Goal: Transaction & Acquisition: Purchase product/service

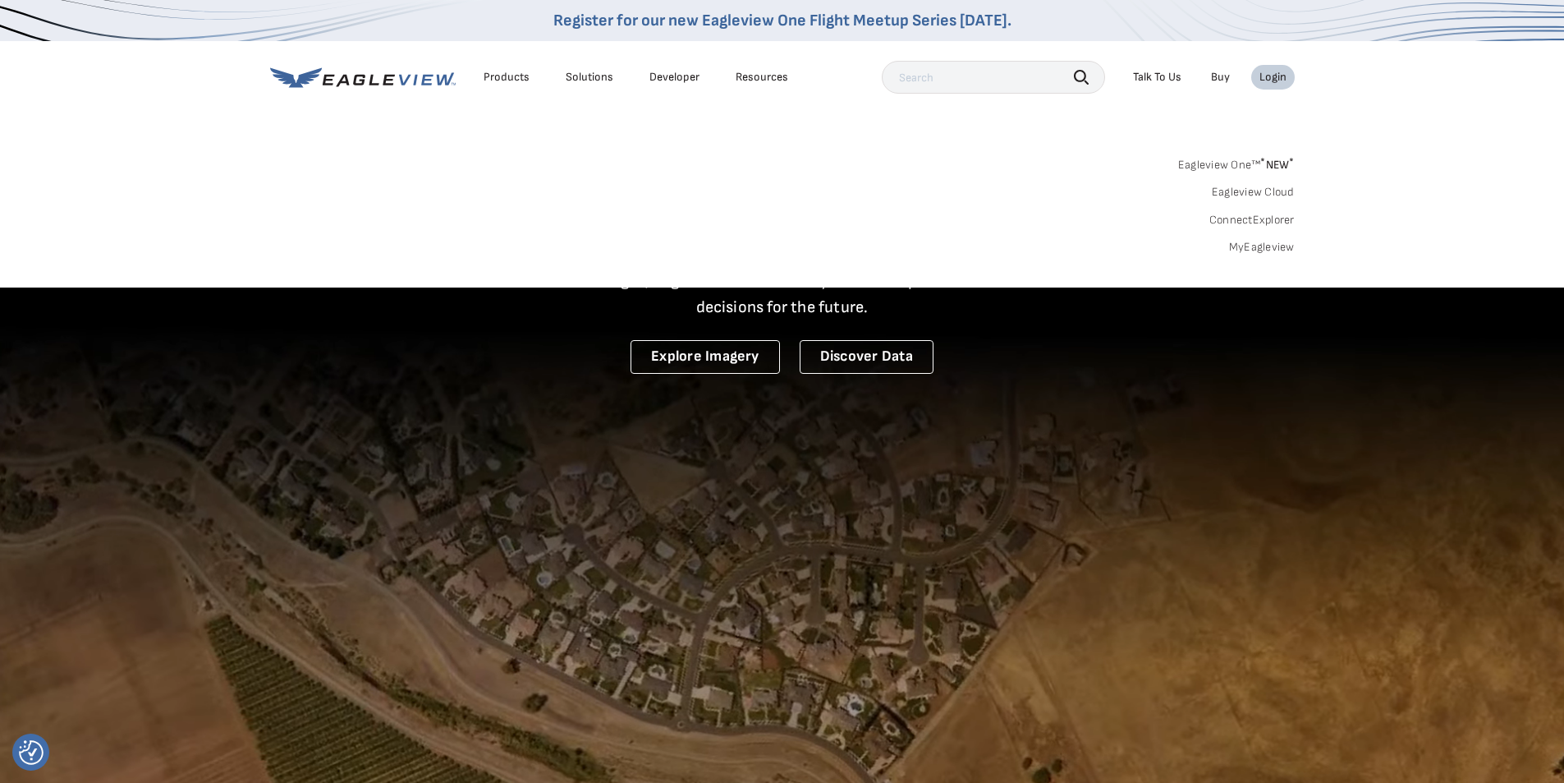
click at [1261, 253] on link "MyEagleview" at bounding box center [1262, 247] width 66 height 15
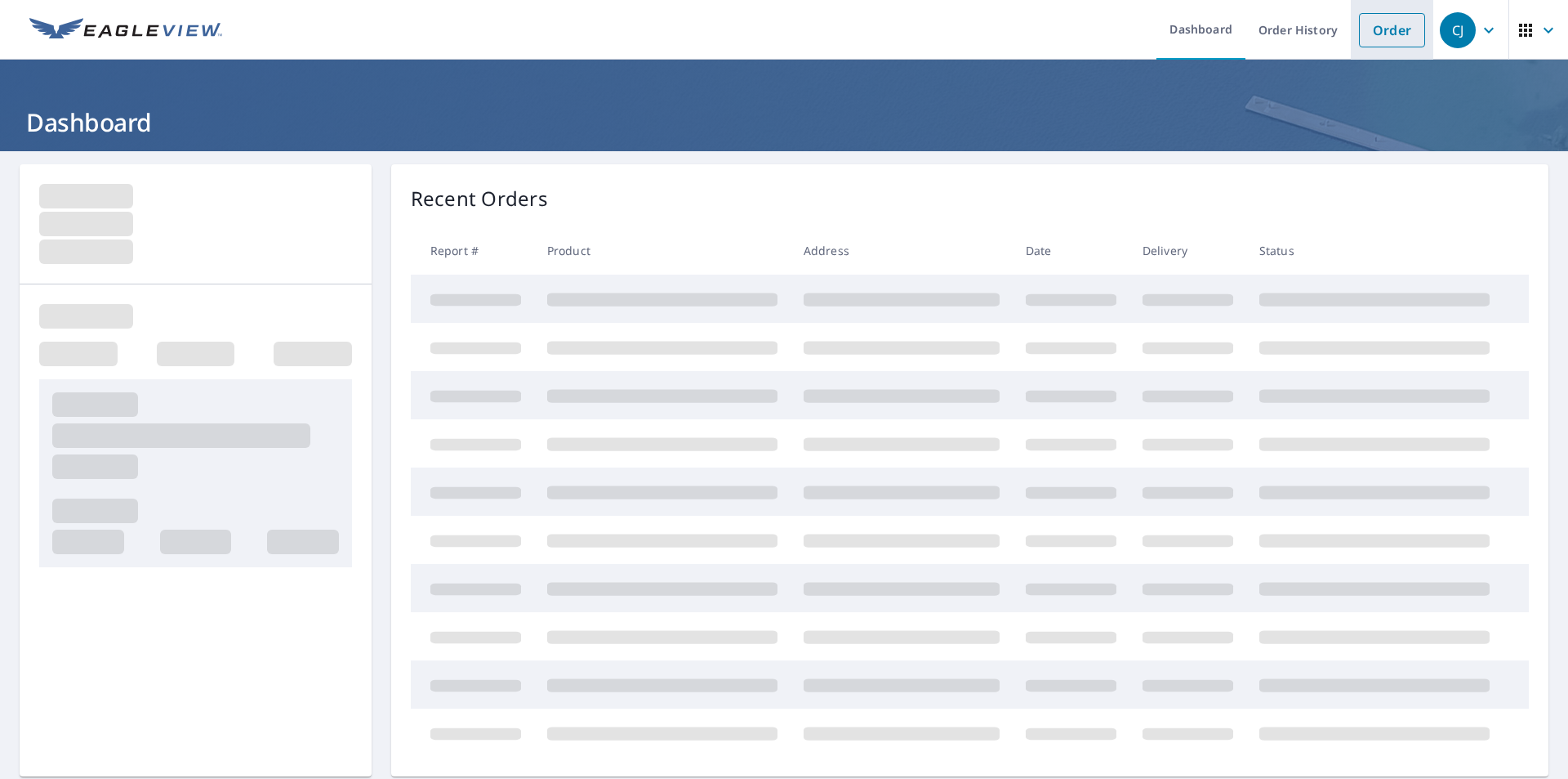
click at [1376, 35] on link "Order" at bounding box center [1392, 30] width 67 height 34
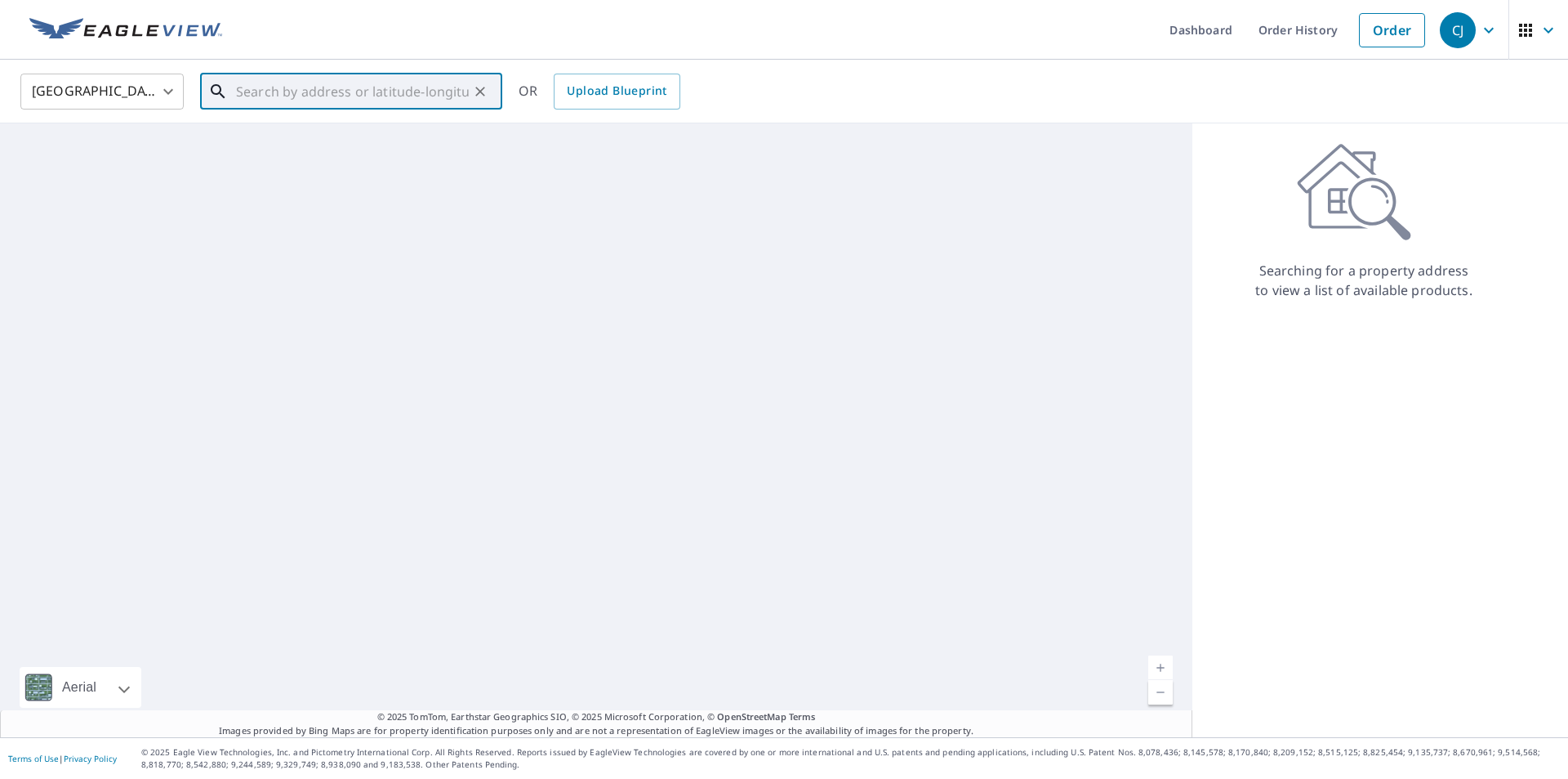
click at [403, 86] on input "text" at bounding box center [352, 92] width 233 height 46
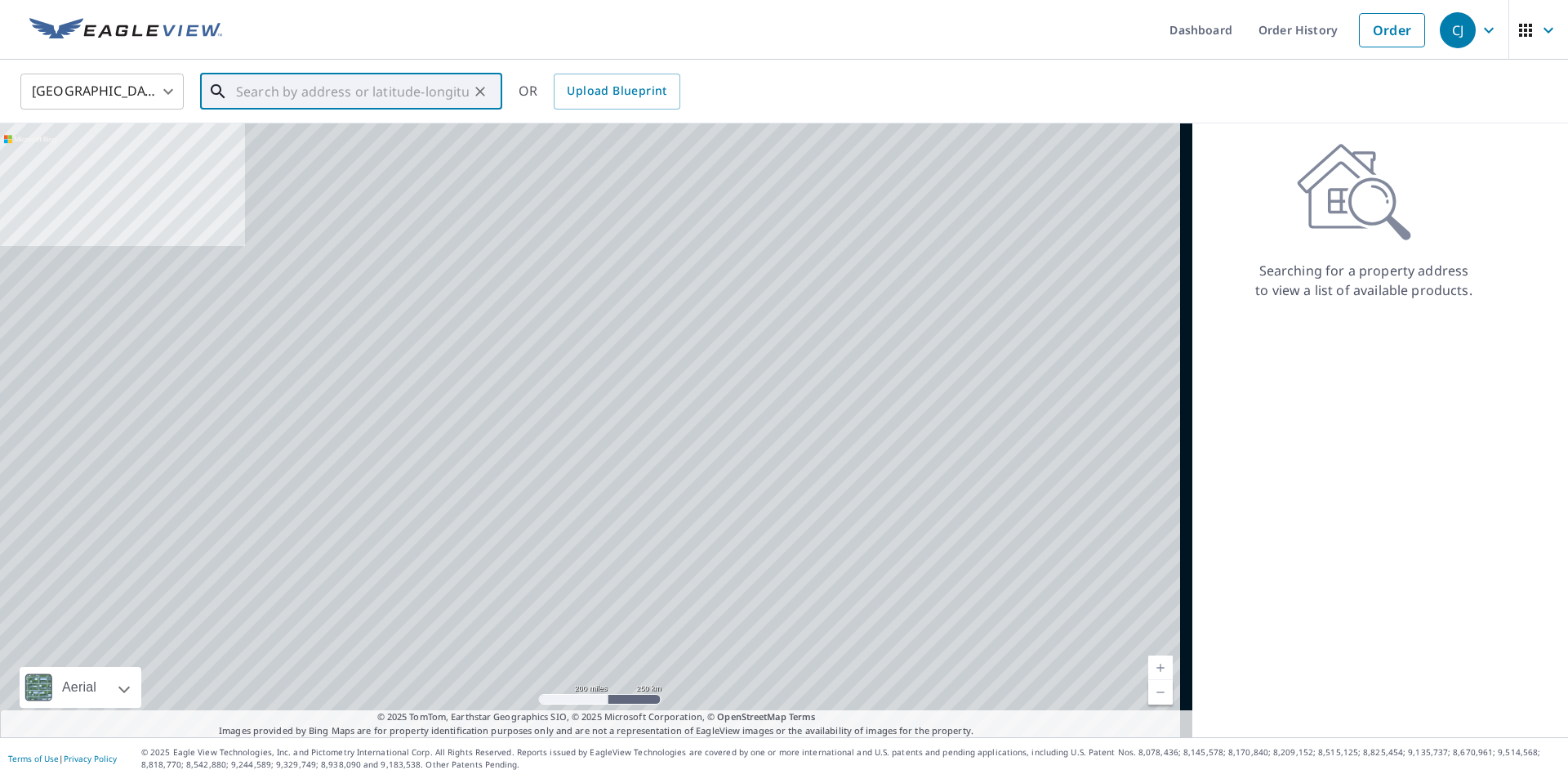
paste input "[STREET_ADDRESS][PERSON_NAME]"
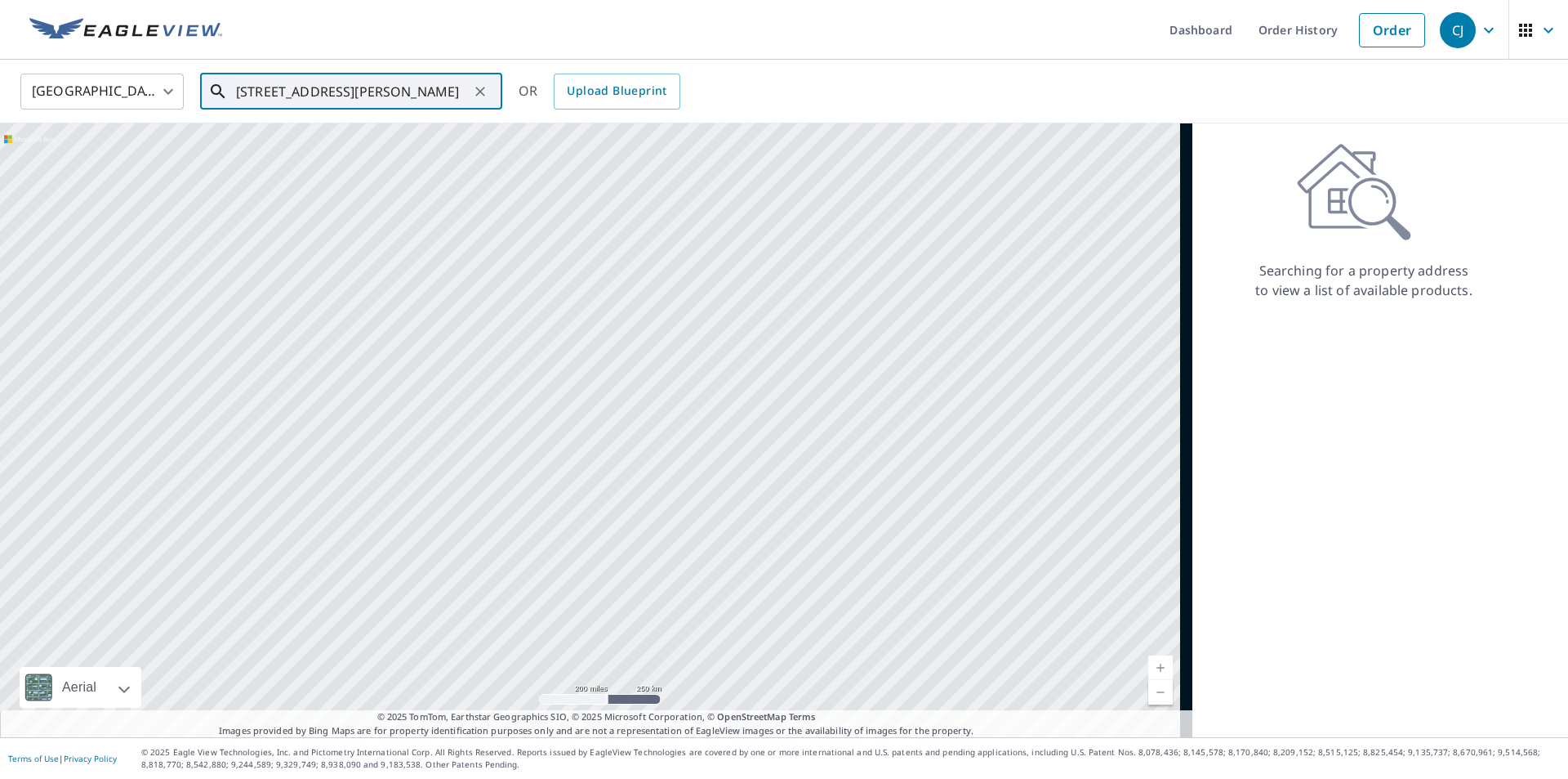
scroll to position [0, 13]
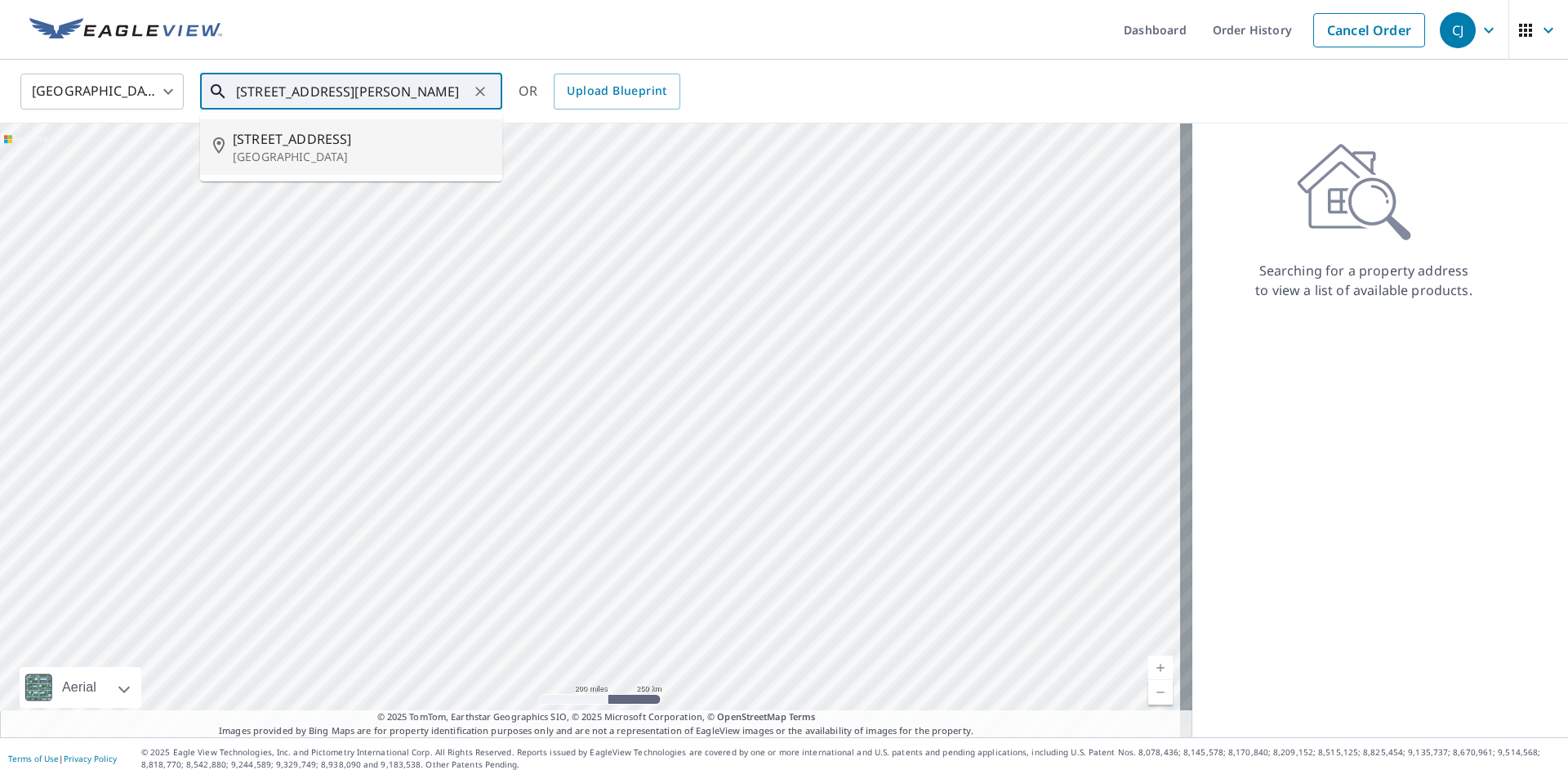
click at [325, 139] on span "[STREET_ADDRESS]" at bounding box center [361, 139] width 257 height 20
type input "[STREET_ADDRESS]"
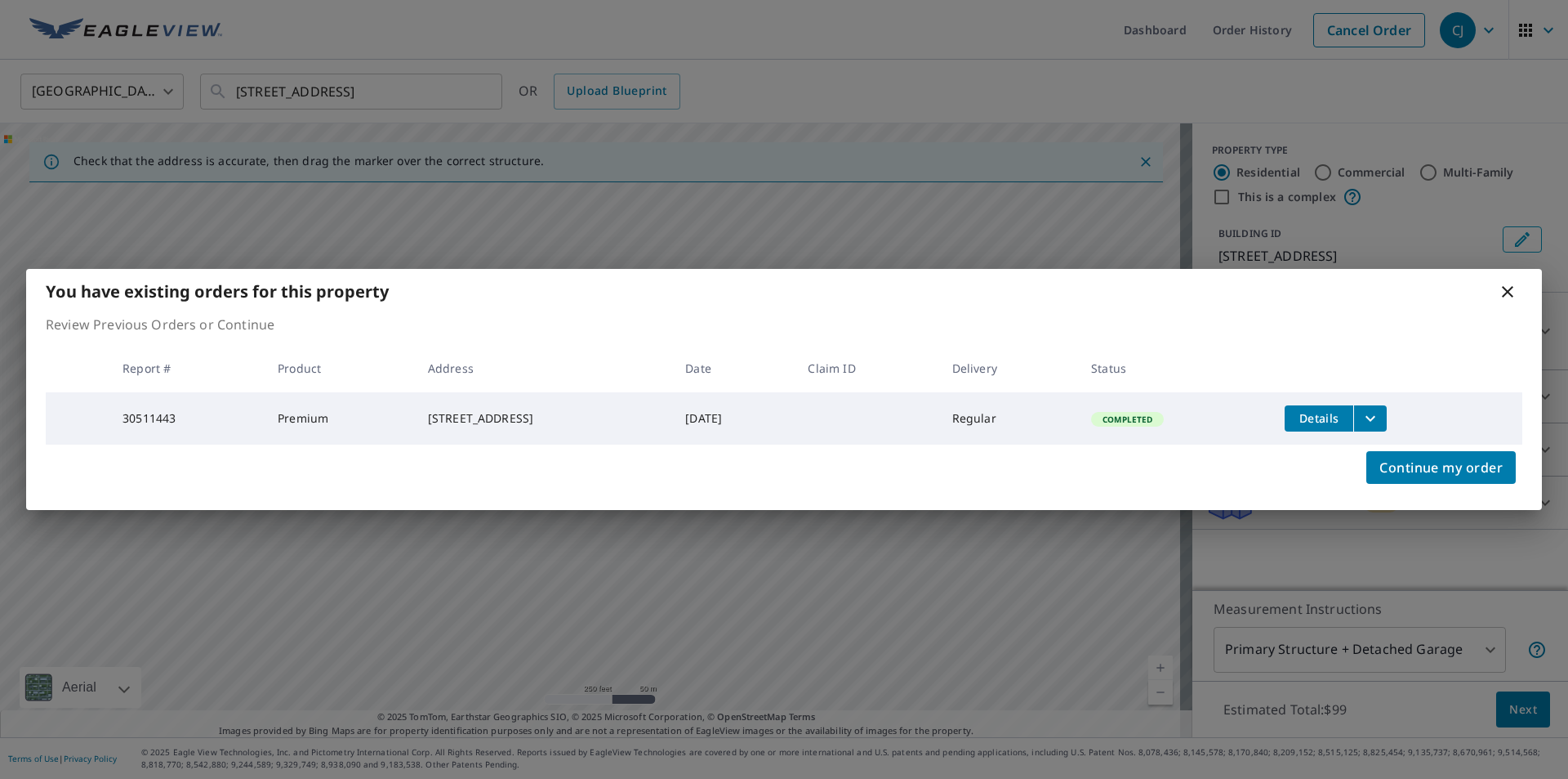
click at [1505, 289] on icon at bounding box center [1507, 292] width 20 height 20
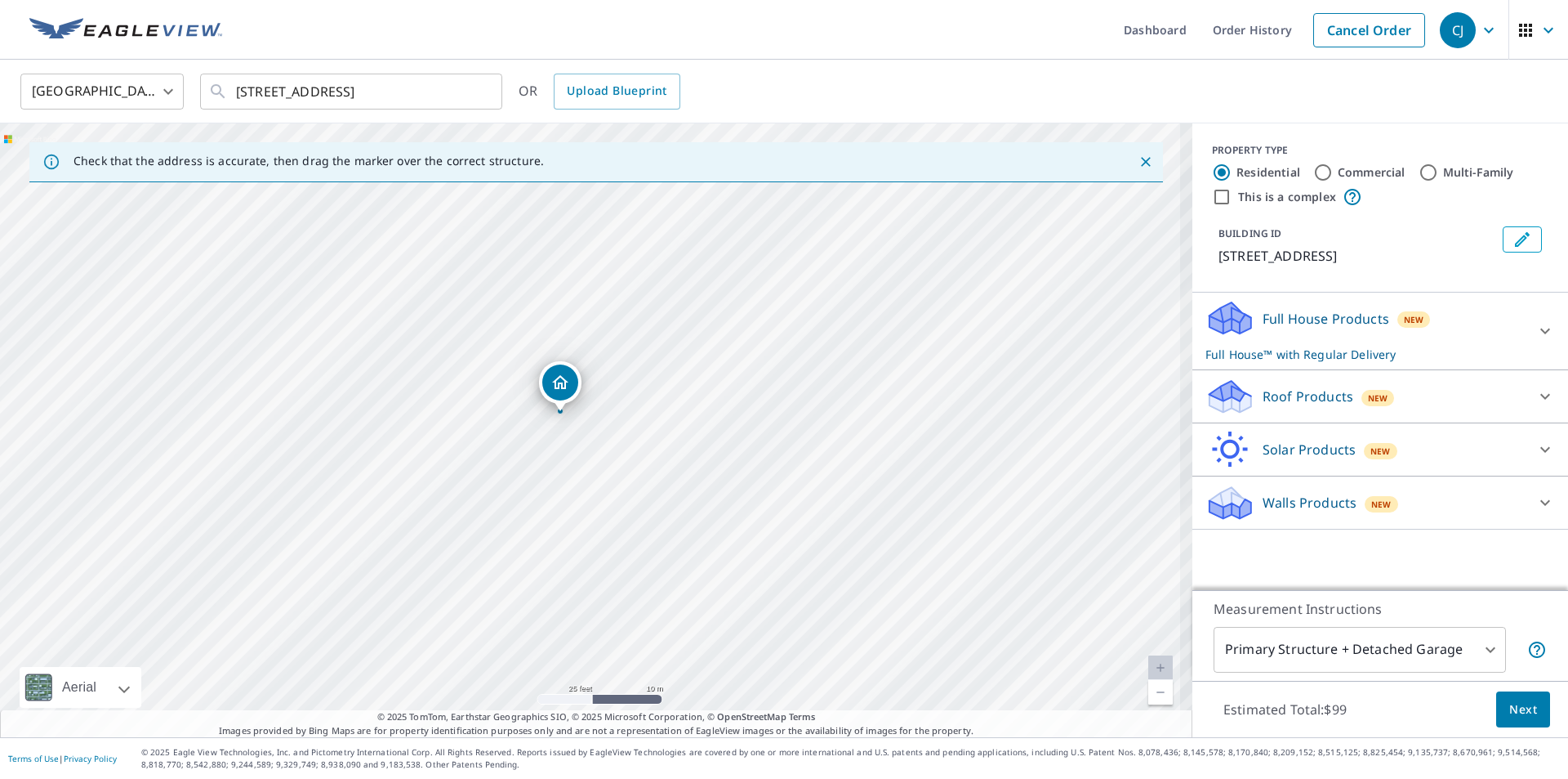
drag, startPoint x: 560, startPoint y: 303, endPoint x: 582, endPoint y: 489, distance: 187.3
click at [582, 489] on div "[STREET_ADDRESS]" at bounding box center [596, 430] width 1192 height 614
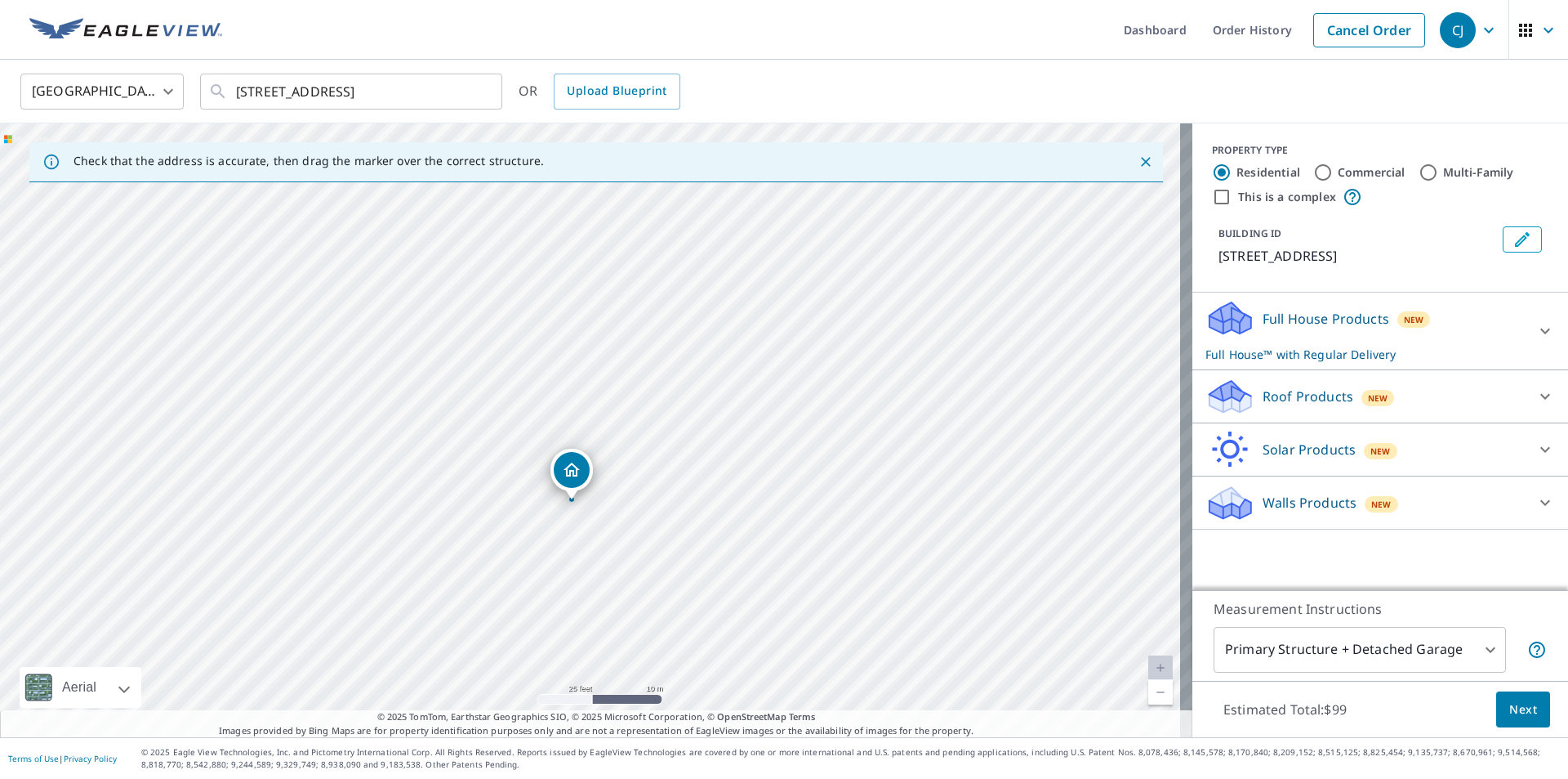
drag, startPoint x: 739, startPoint y: 243, endPoint x: 723, endPoint y: 308, distance: 66.9
click at [722, 311] on div "[STREET_ADDRESS]" at bounding box center [596, 430] width 1192 height 614
click at [1423, 380] on div "Roof Products New" at bounding box center [1365, 396] width 320 height 39
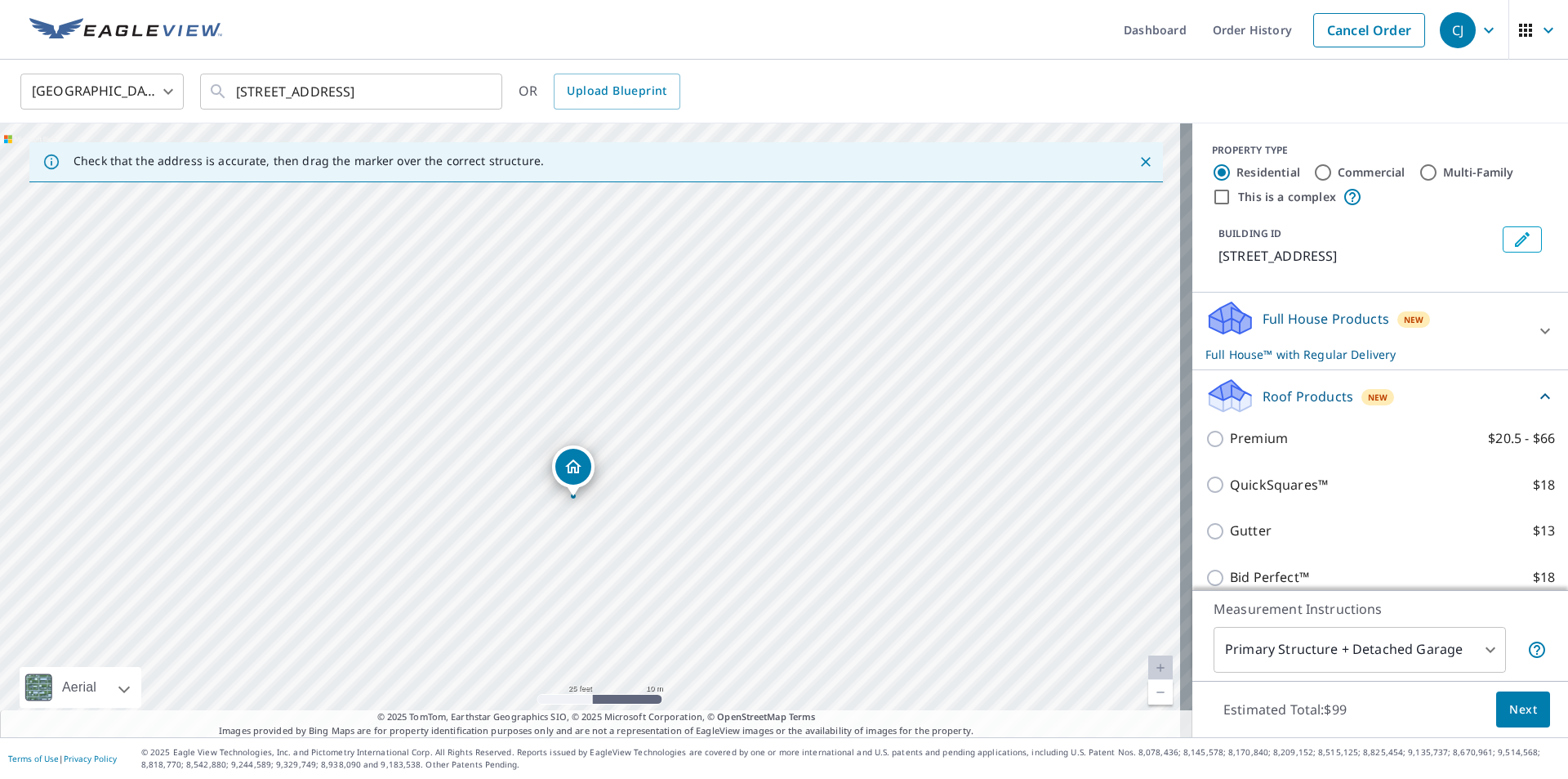
click at [1215, 451] on div "Premium $20.5 - $66" at bounding box center [1379, 438] width 349 height 47
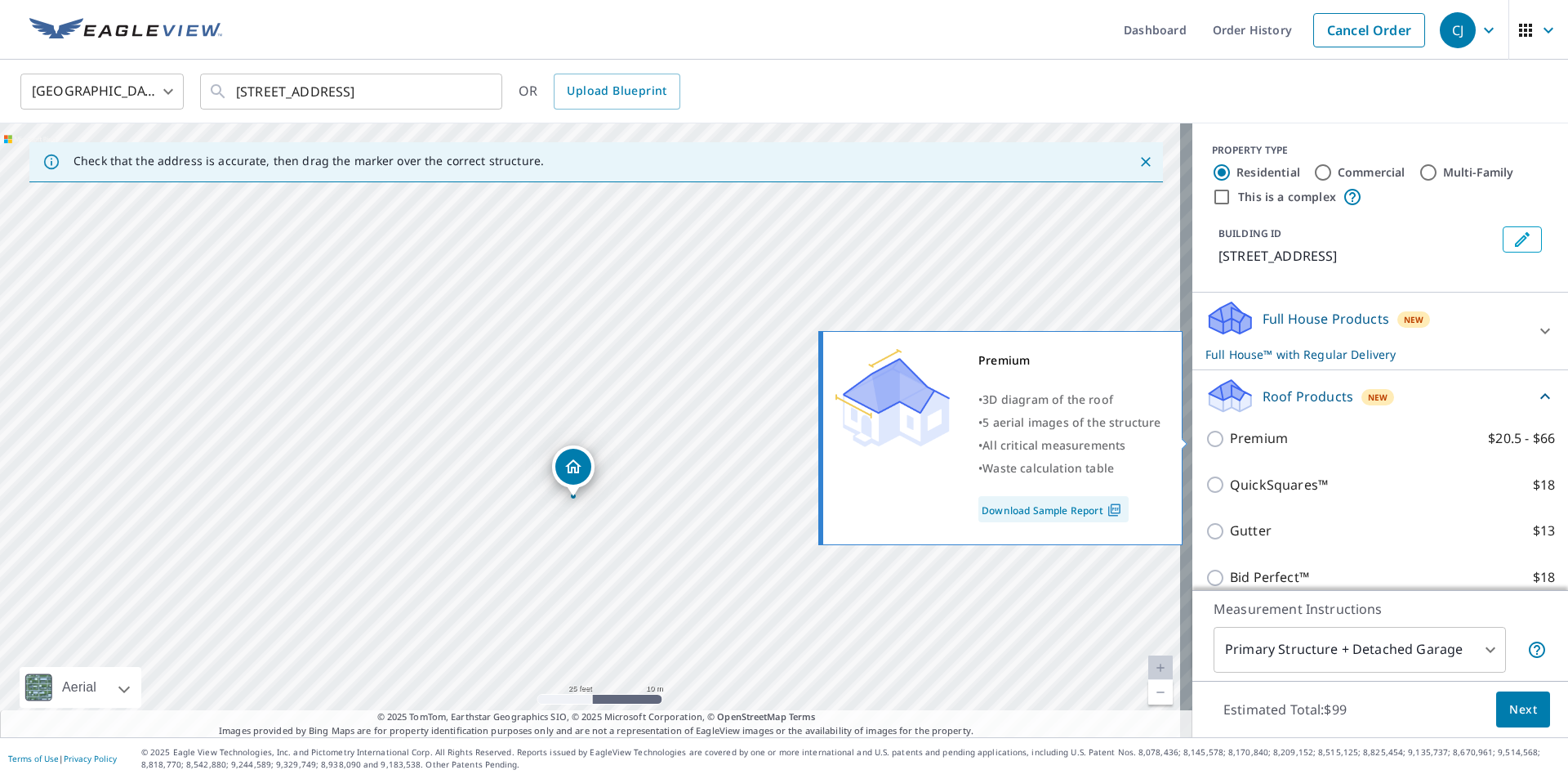
click at [1205, 444] on input "Premium $20.5 - $66" at bounding box center [1217, 439] width 25 height 20
checkbox input "true"
checkbox input "false"
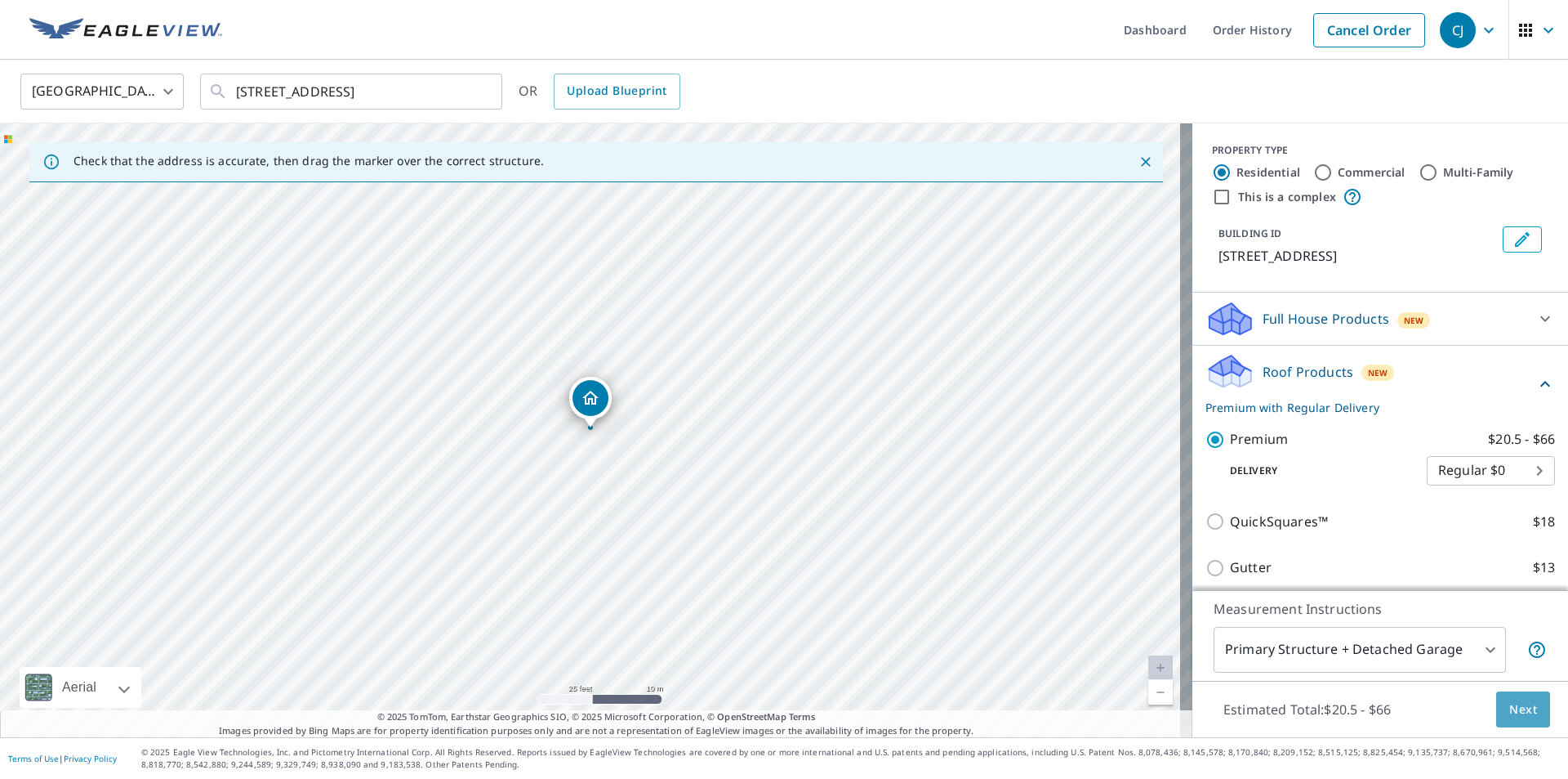
click at [1509, 699] on span "Next" at bounding box center [1523, 709] width 28 height 21
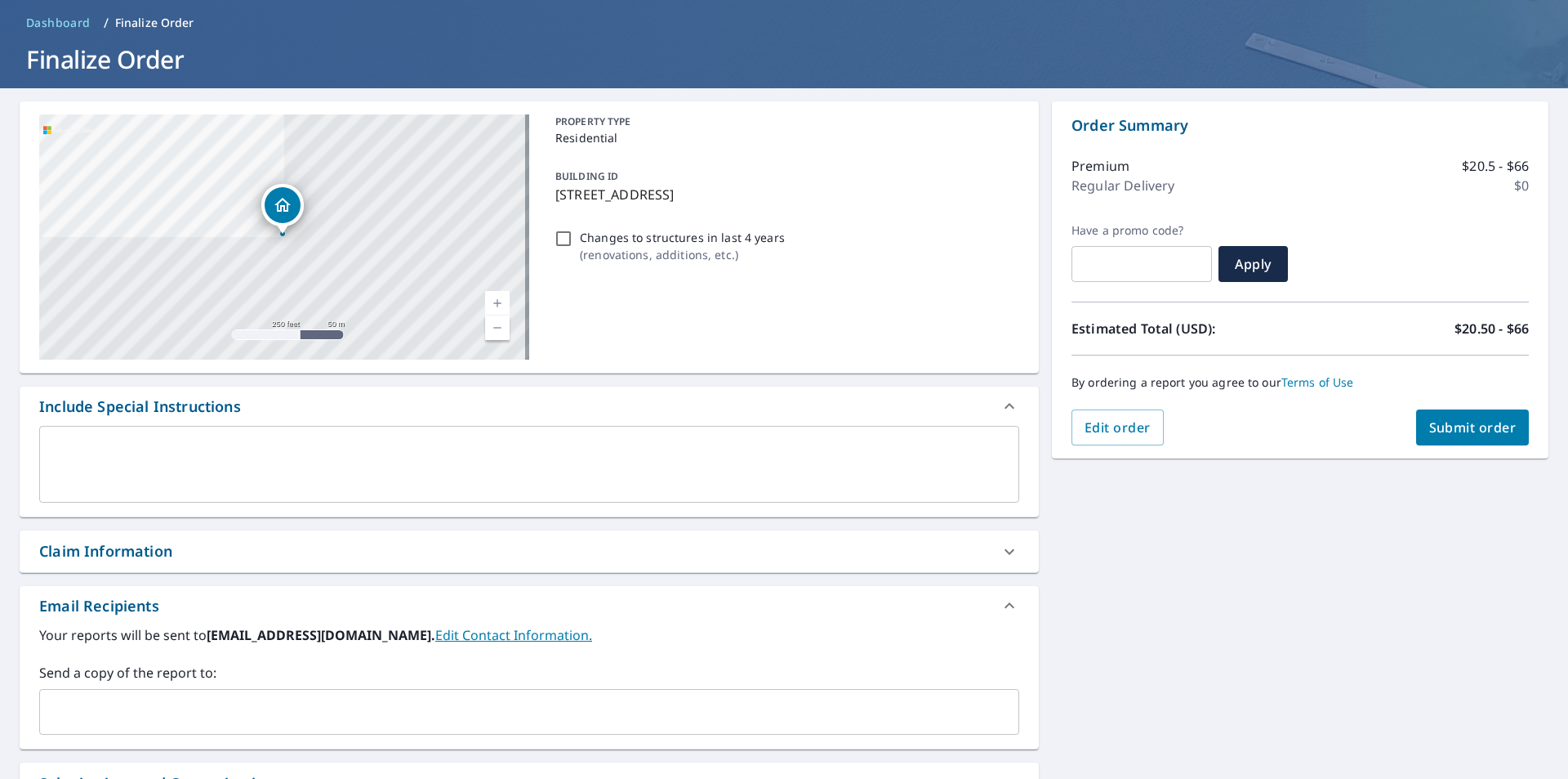
scroll to position [245, 0]
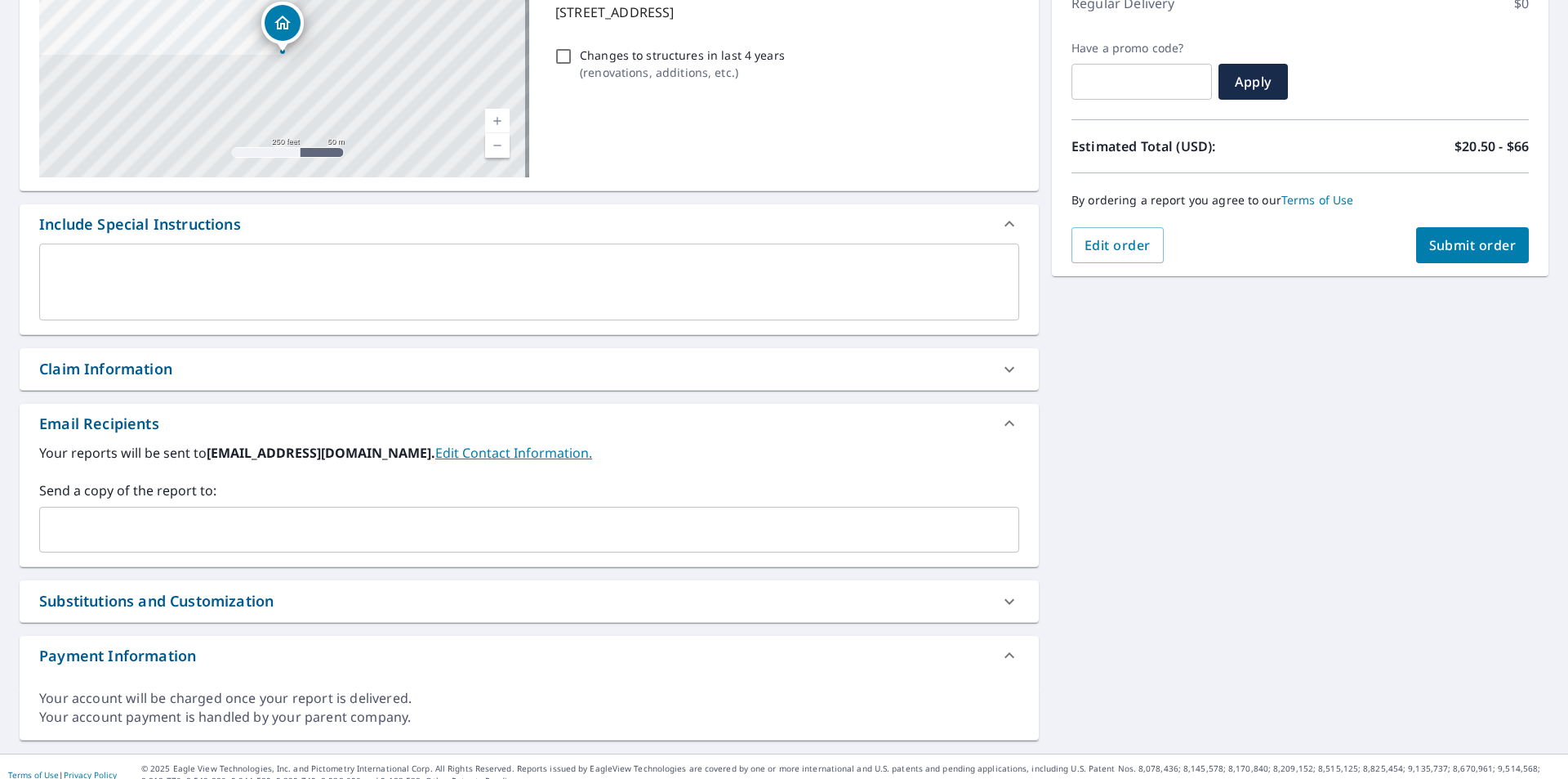
click at [133, 543] on div "​" at bounding box center [528, 529] width 979 height 46
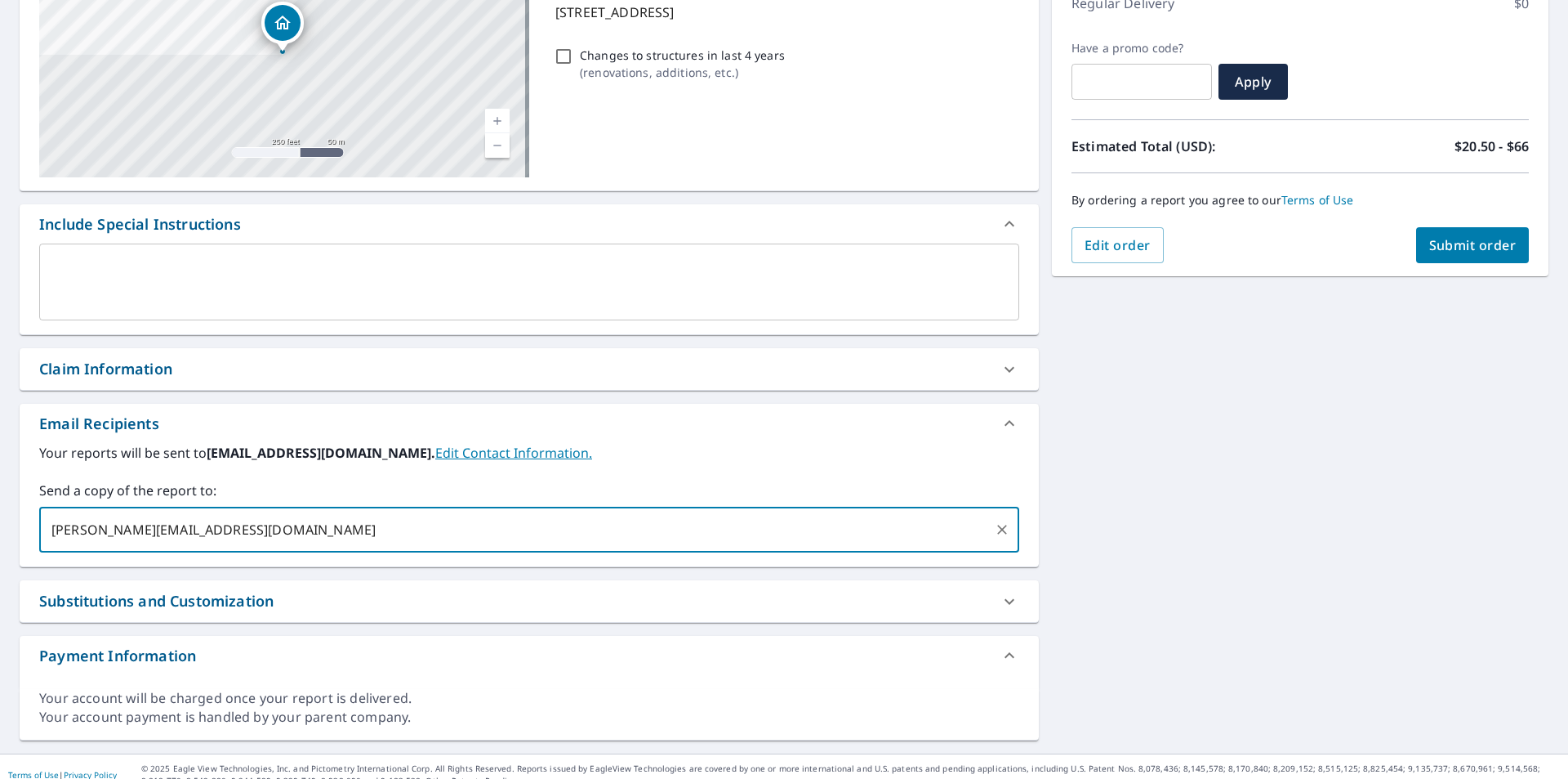
type input "[PERSON_NAME][EMAIL_ADDRESS][DOMAIN_NAME]"
drag, startPoint x: 251, startPoint y: 531, endPoint x: 88, endPoint y: 521, distance: 163.3
click at [88, 521] on input "[PERSON_NAME][EMAIL_ADDRESS][DOMAIN_NAME]" at bounding box center [517, 529] width 941 height 31
click at [276, 531] on input "[PERSON_NAME][EMAIL_ADDRESS][DOMAIN_NAME]" at bounding box center [517, 529] width 941 height 31
paste input "@[DOMAIN_NAME]"
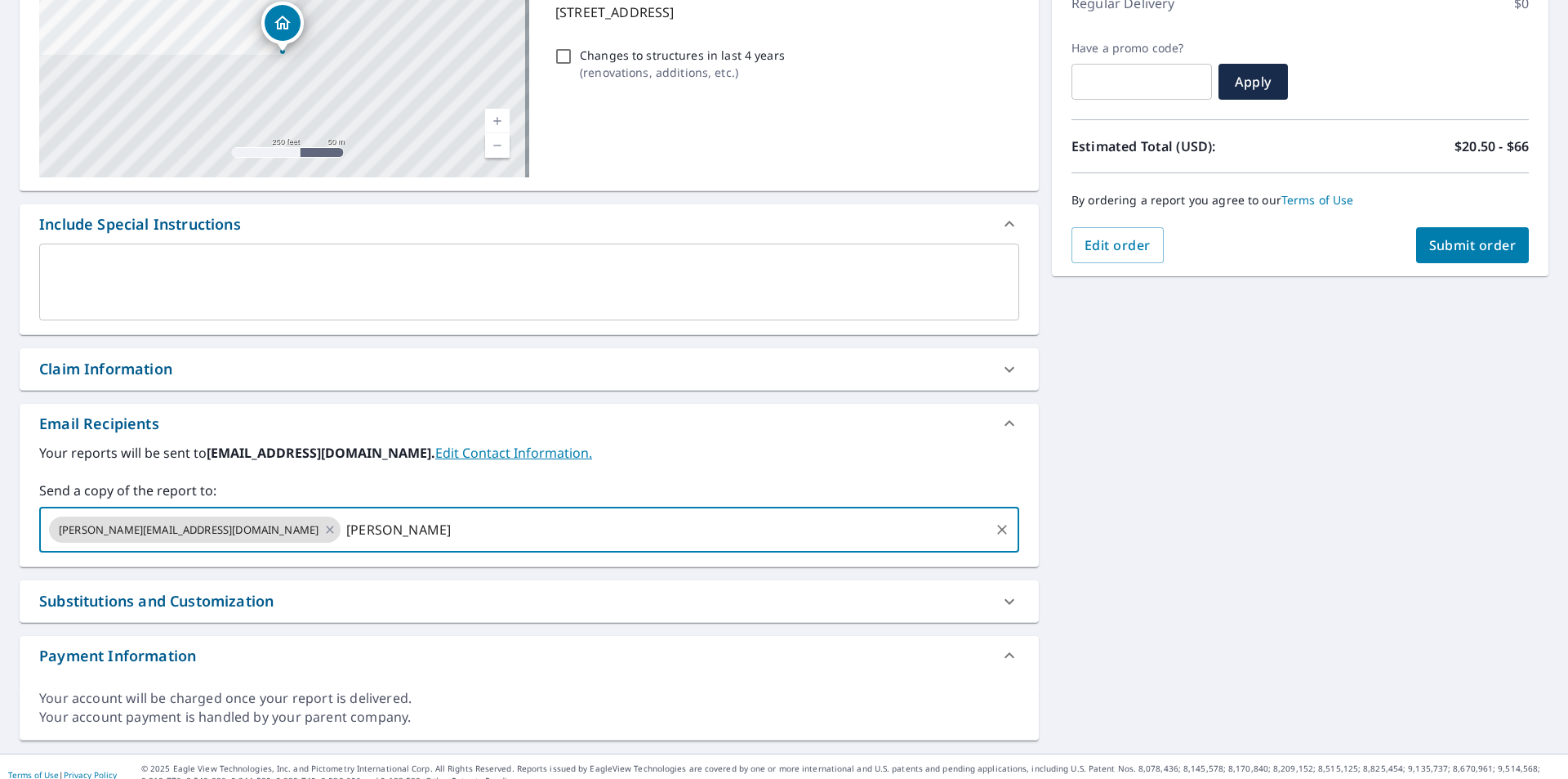
type input "[PERSON_NAME][EMAIL_ADDRESS][DOMAIN_NAME]"
type input "c"
paste input "@[DOMAIN_NAME]"
type input "[EMAIL_ADDRESS][DOMAIN_NAME]"
click at [1482, 234] on button "Submit order" at bounding box center [1473, 245] width 113 height 36
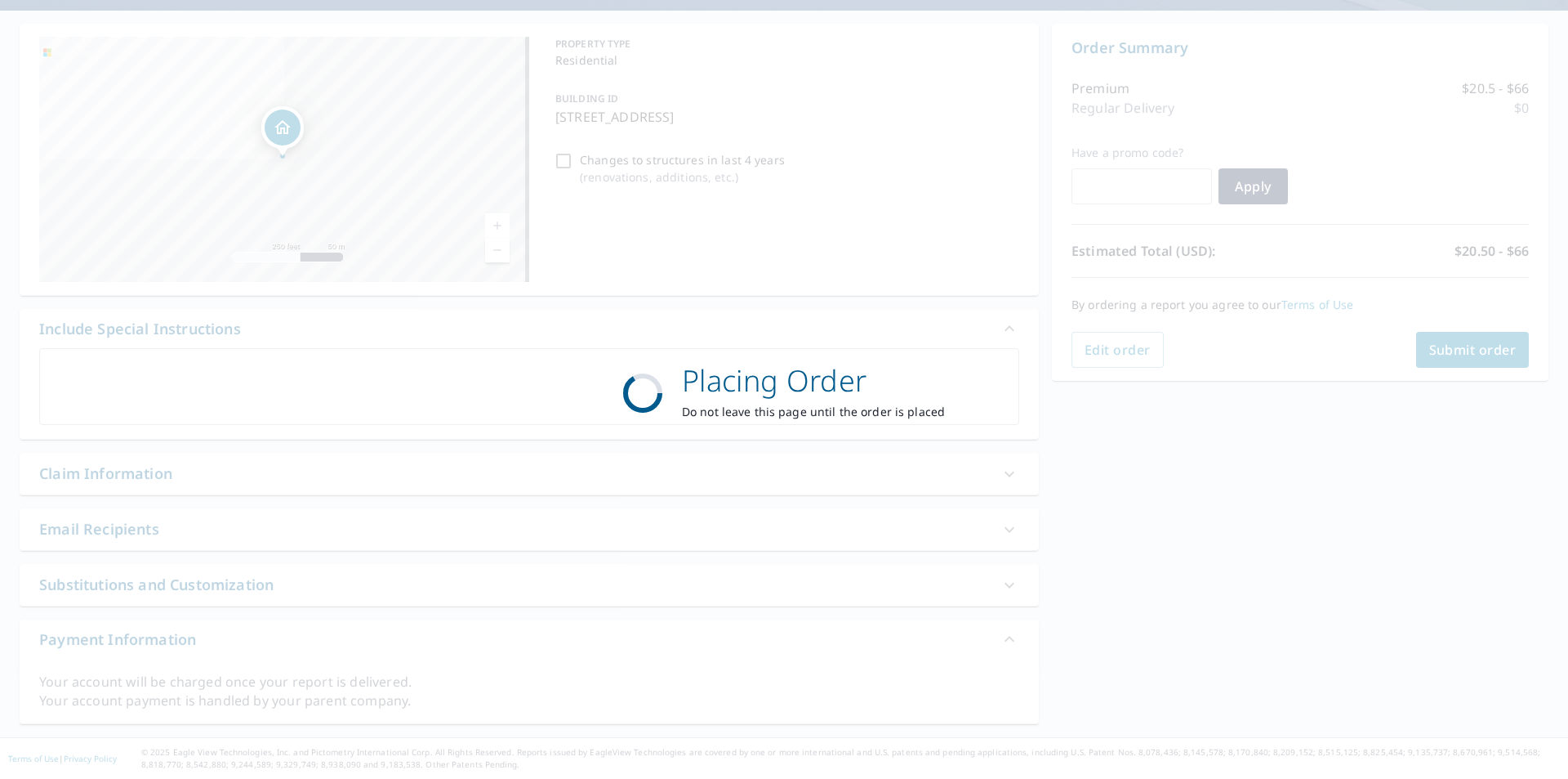
scroll to position [140, 0]
